Goal: Task Accomplishment & Management: Manage account settings

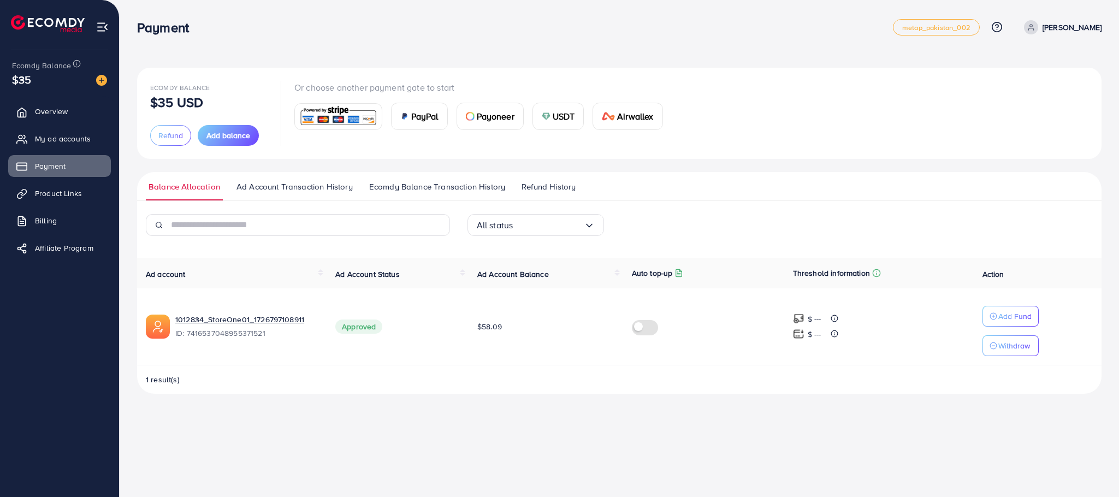
click at [641, 81] on p "Or choose another payment gate to start" at bounding box center [482, 87] width 377 height 13
click at [77, 139] on span "My ad accounts" at bounding box center [66, 138] width 56 height 11
